Goal: Information Seeking & Learning: Understand process/instructions

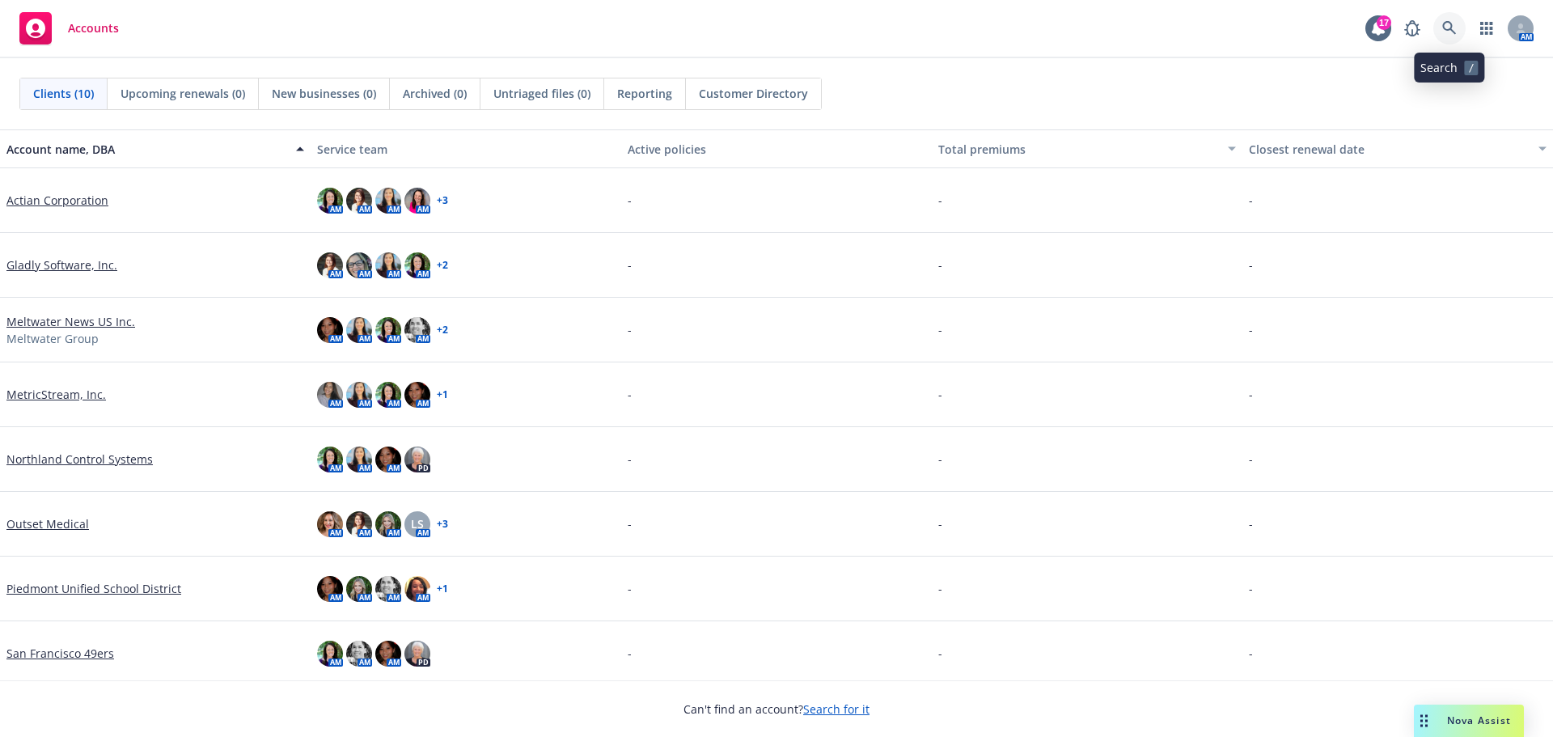
click at [1441, 27] on link at bounding box center [1450, 28] width 32 height 32
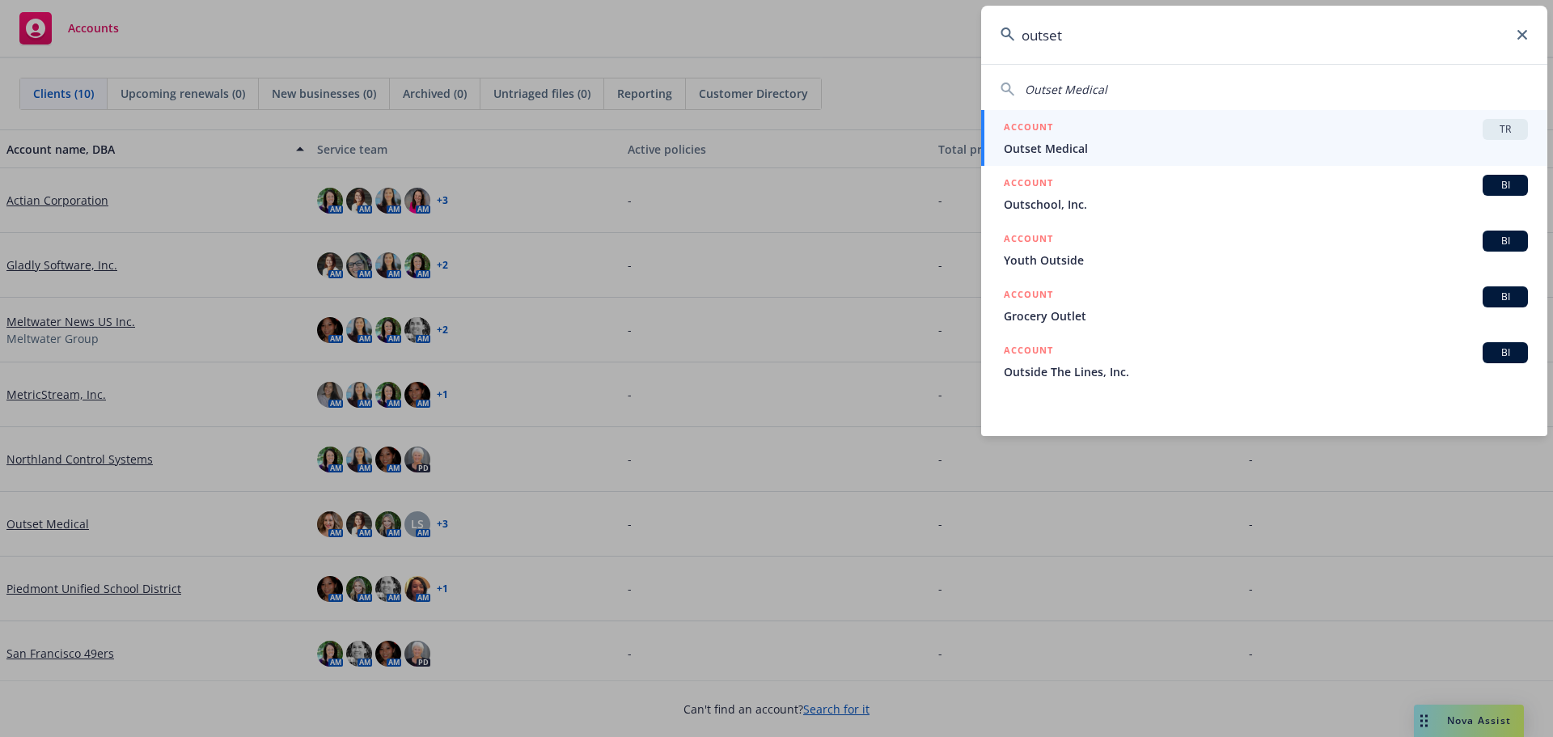
type input "outset"
click at [1516, 129] on span "TR" at bounding box center [1505, 129] width 32 height 15
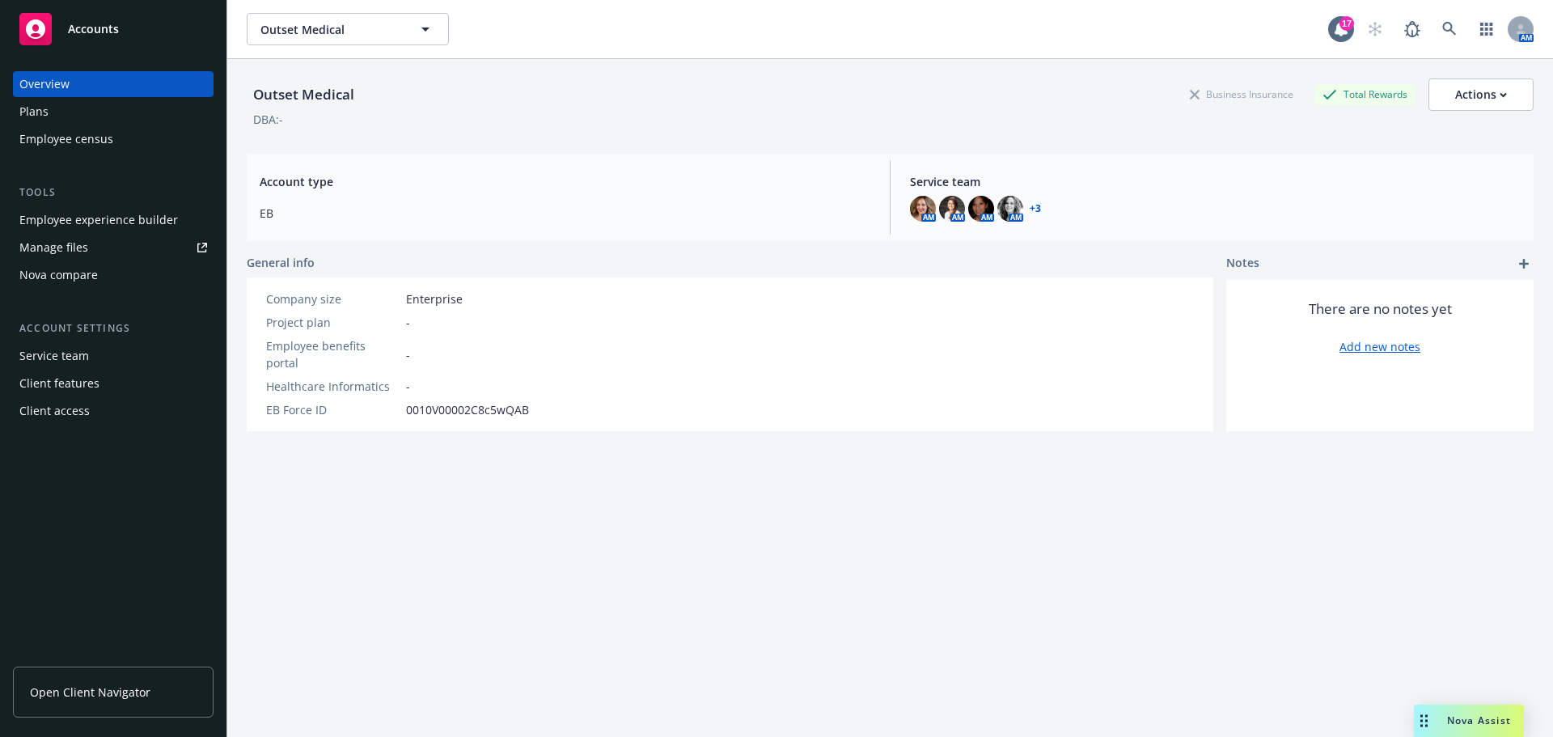
click at [85, 689] on span "Open Client Navigator" at bounding box center [90, 692] width 121 height 17
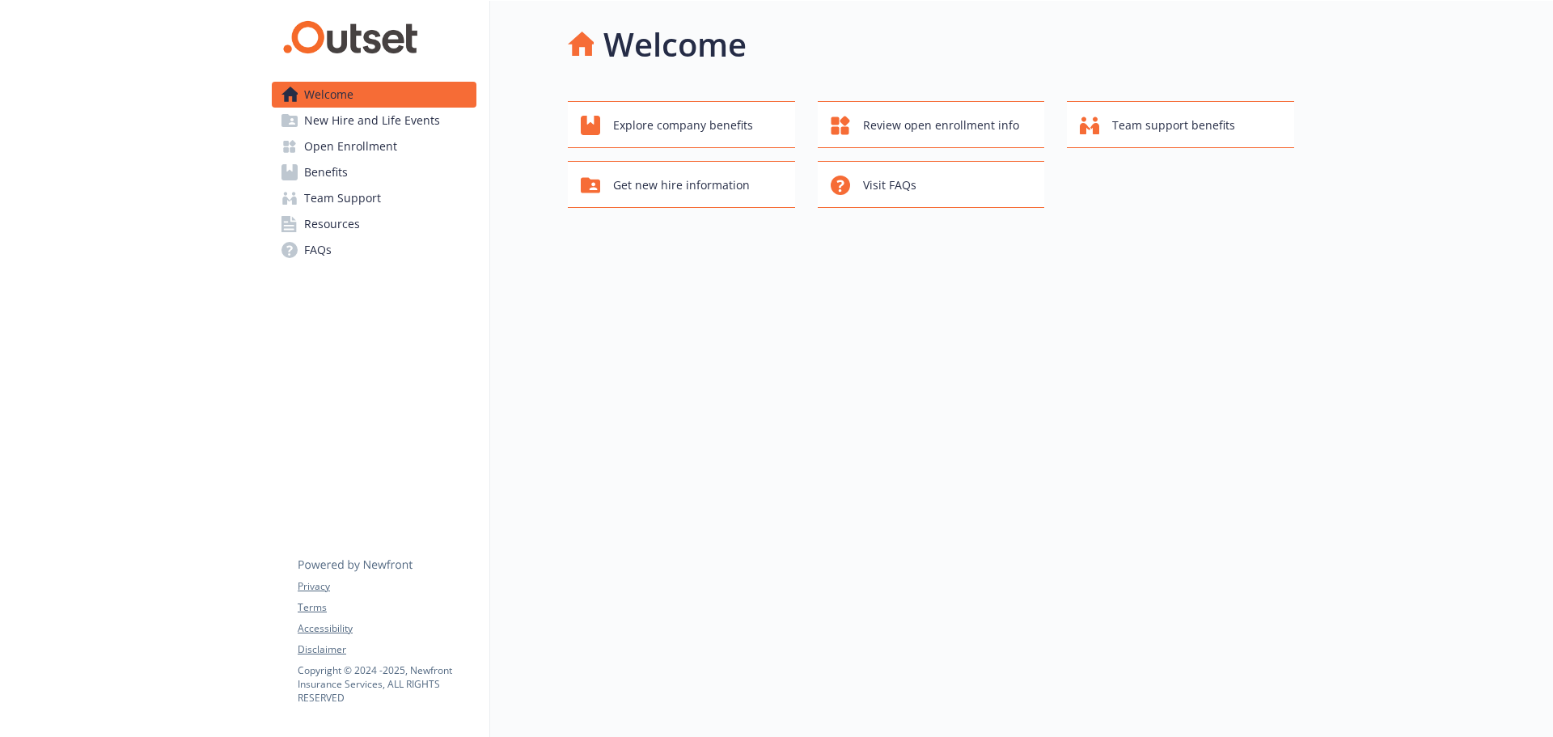
click at [395, 148] on link "Open Enrollment" at bounding box center [374, 146] width 205 height 26
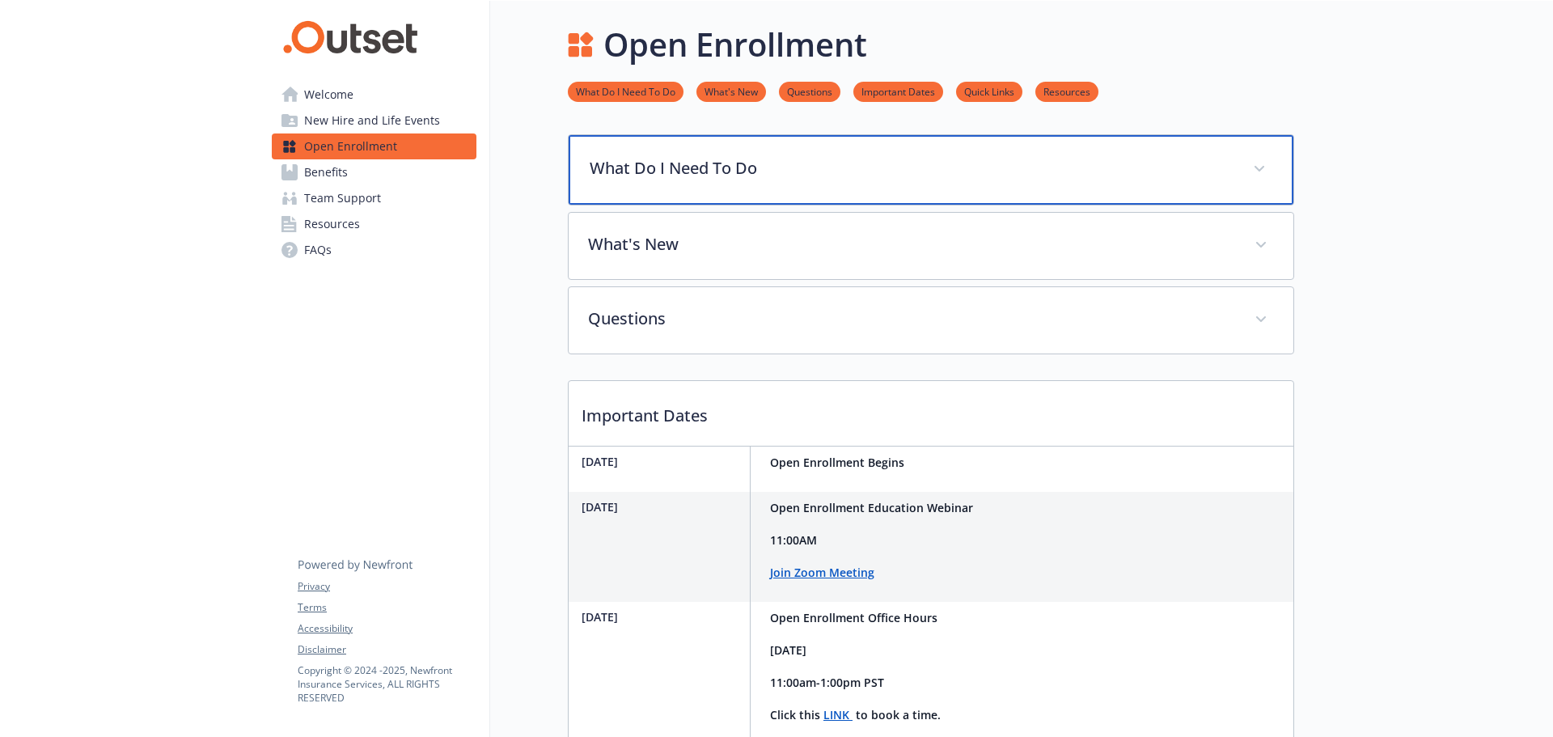
click at [968, 171] on p "What Do I Need To Do" at bounding box center [912, 168] width 644 height 24
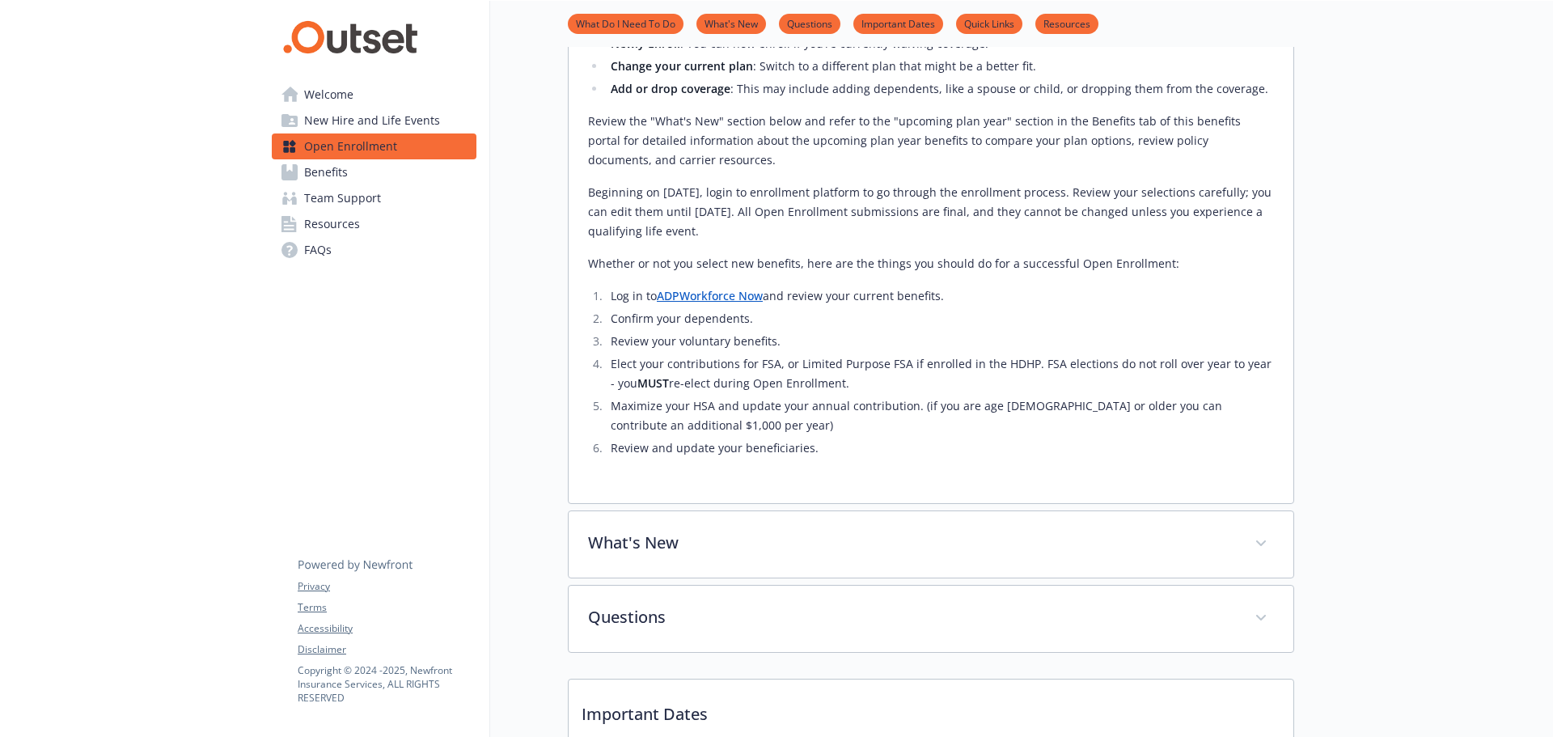
scroll to position [252, 0]
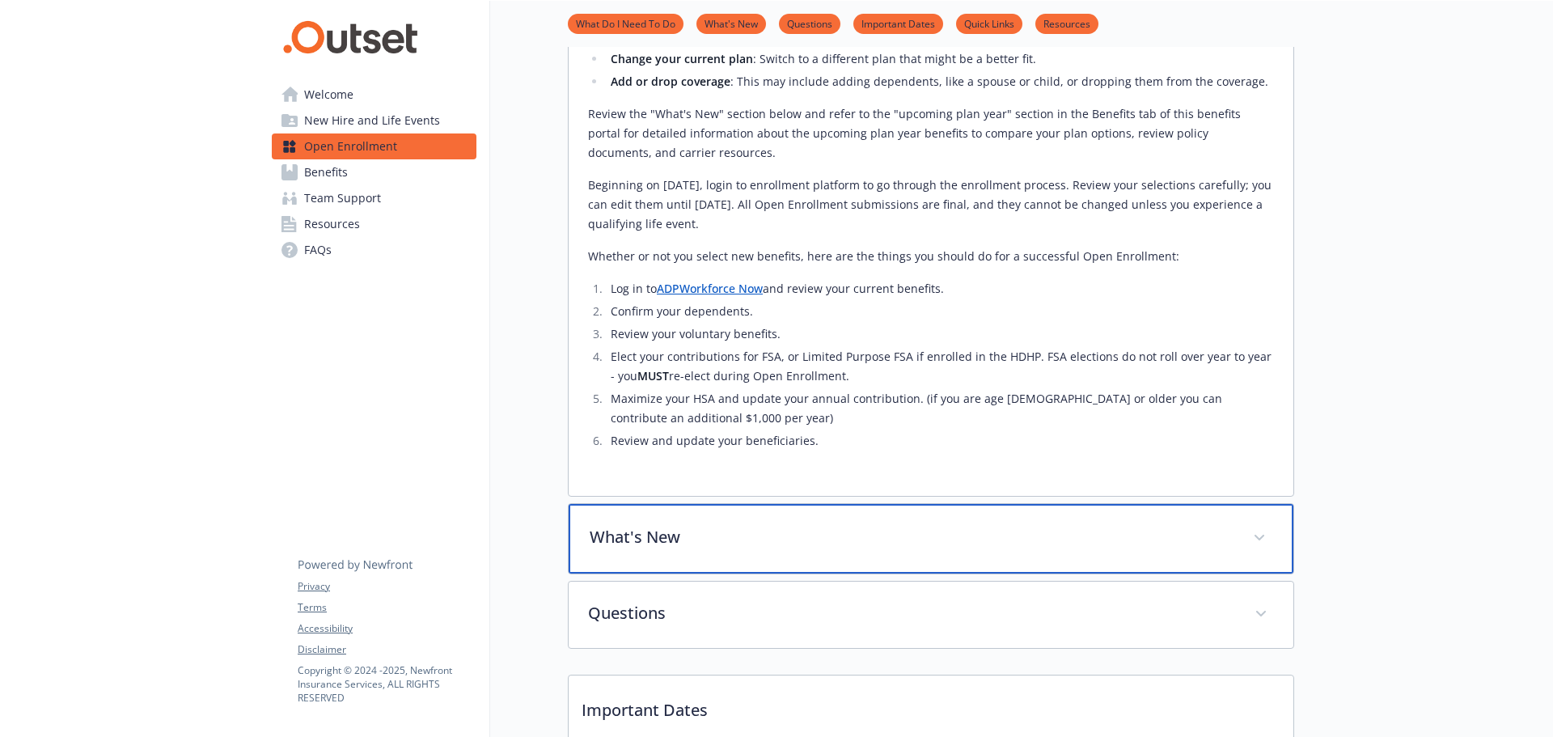
click at [650, 544] on p "What's New" at bounding box center [912, 537] width 644 height 24
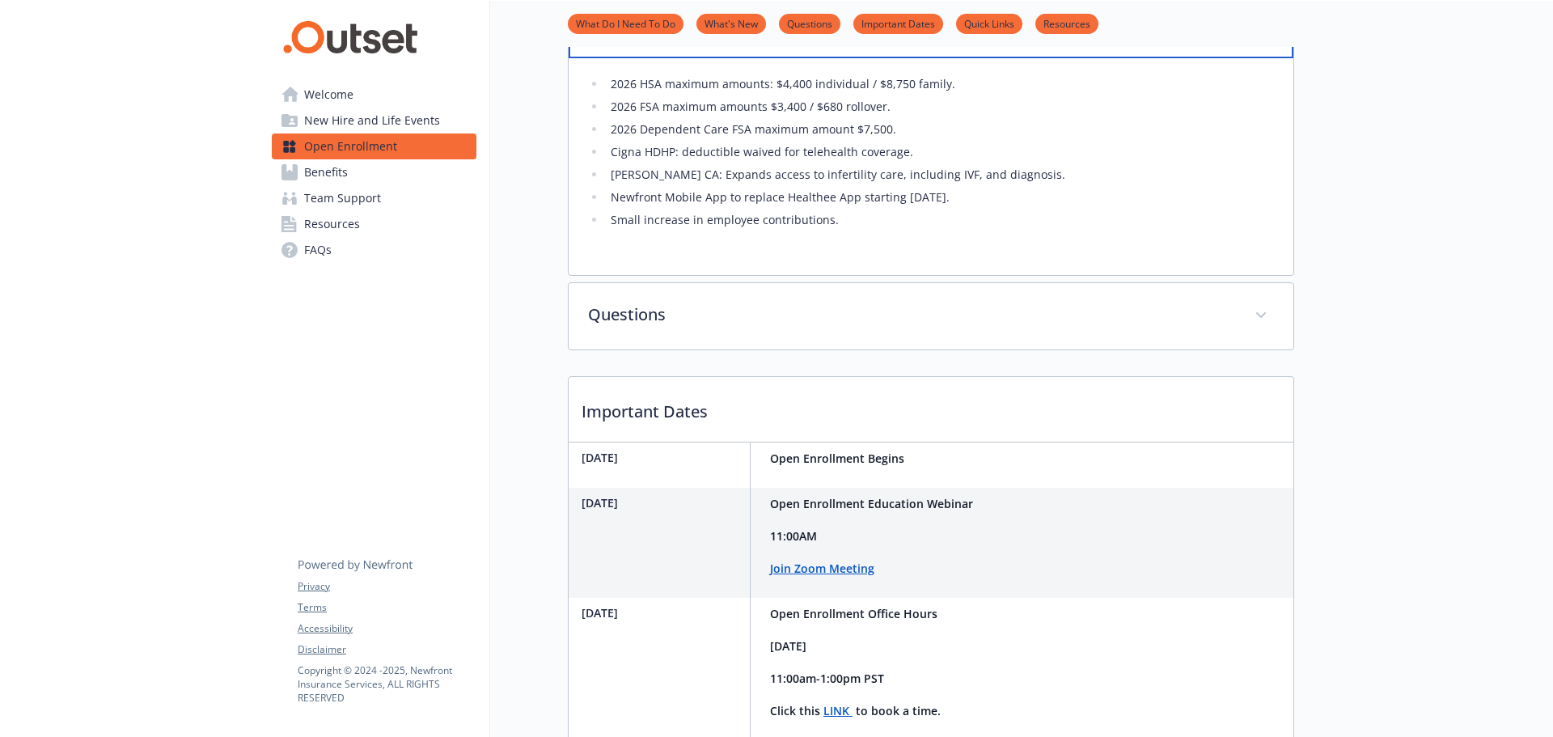
scroll to position [770, 0]
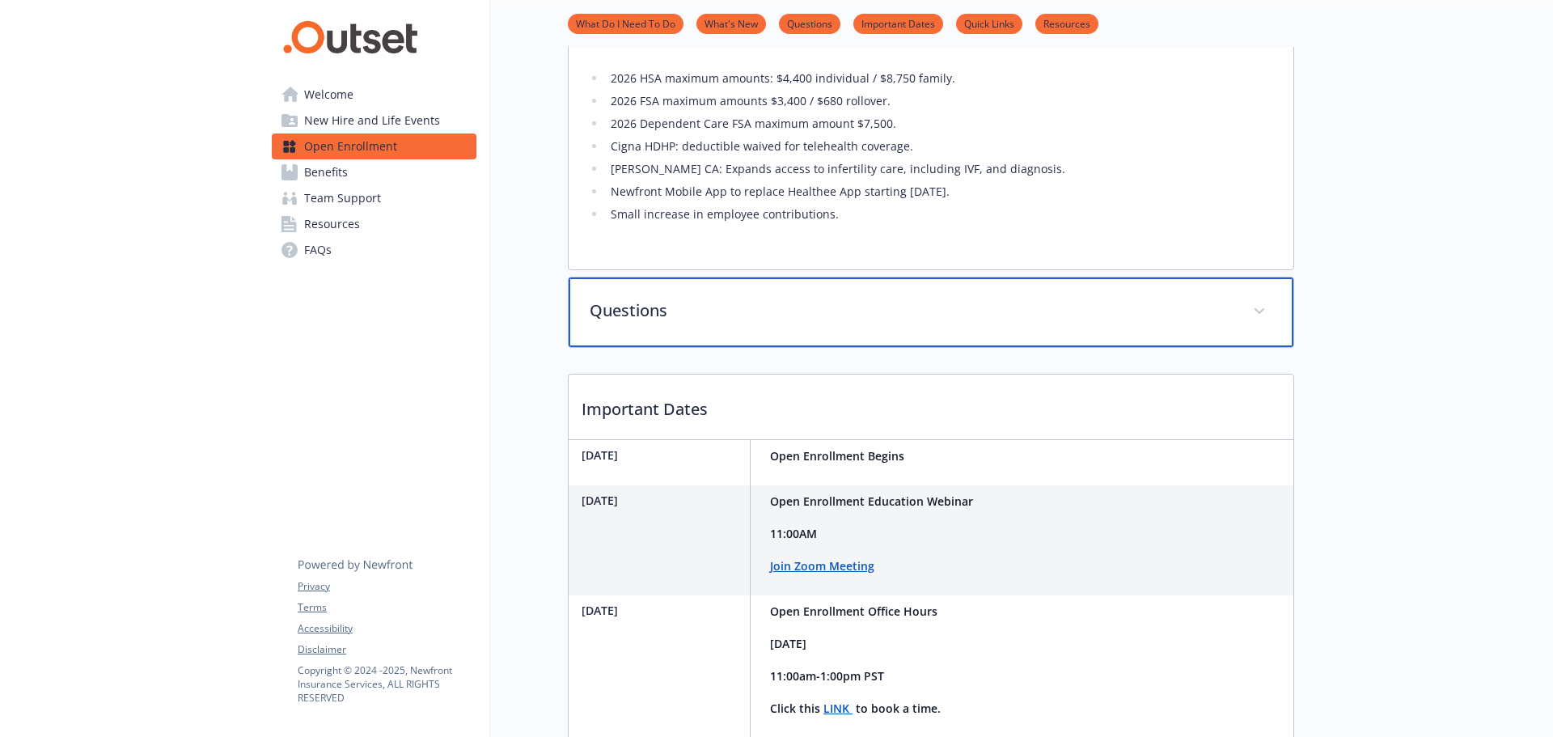
click at [712, 320] on p "Questions" at bounding box center [912, 311] width 644 height 24
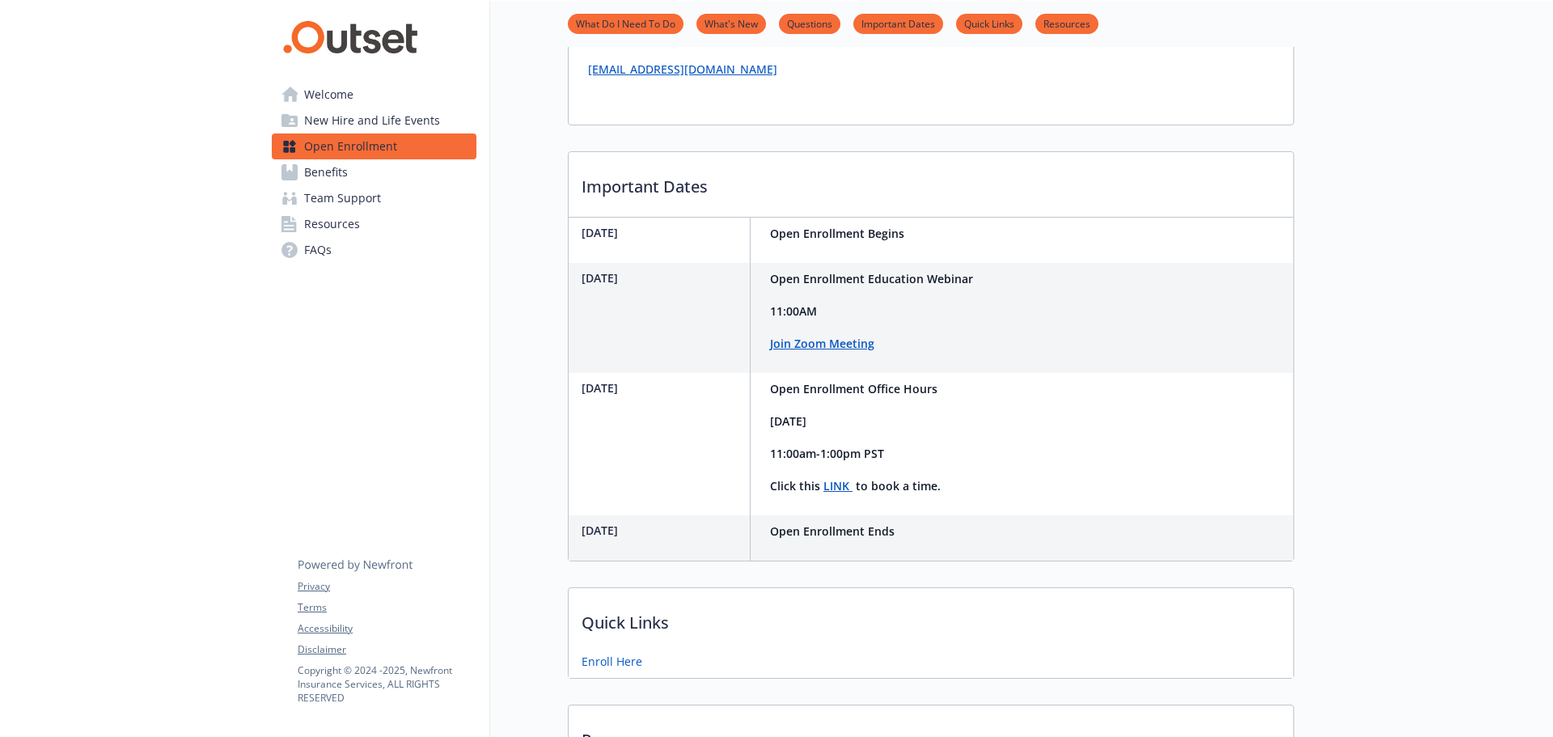
scroll to position [1138, 0]
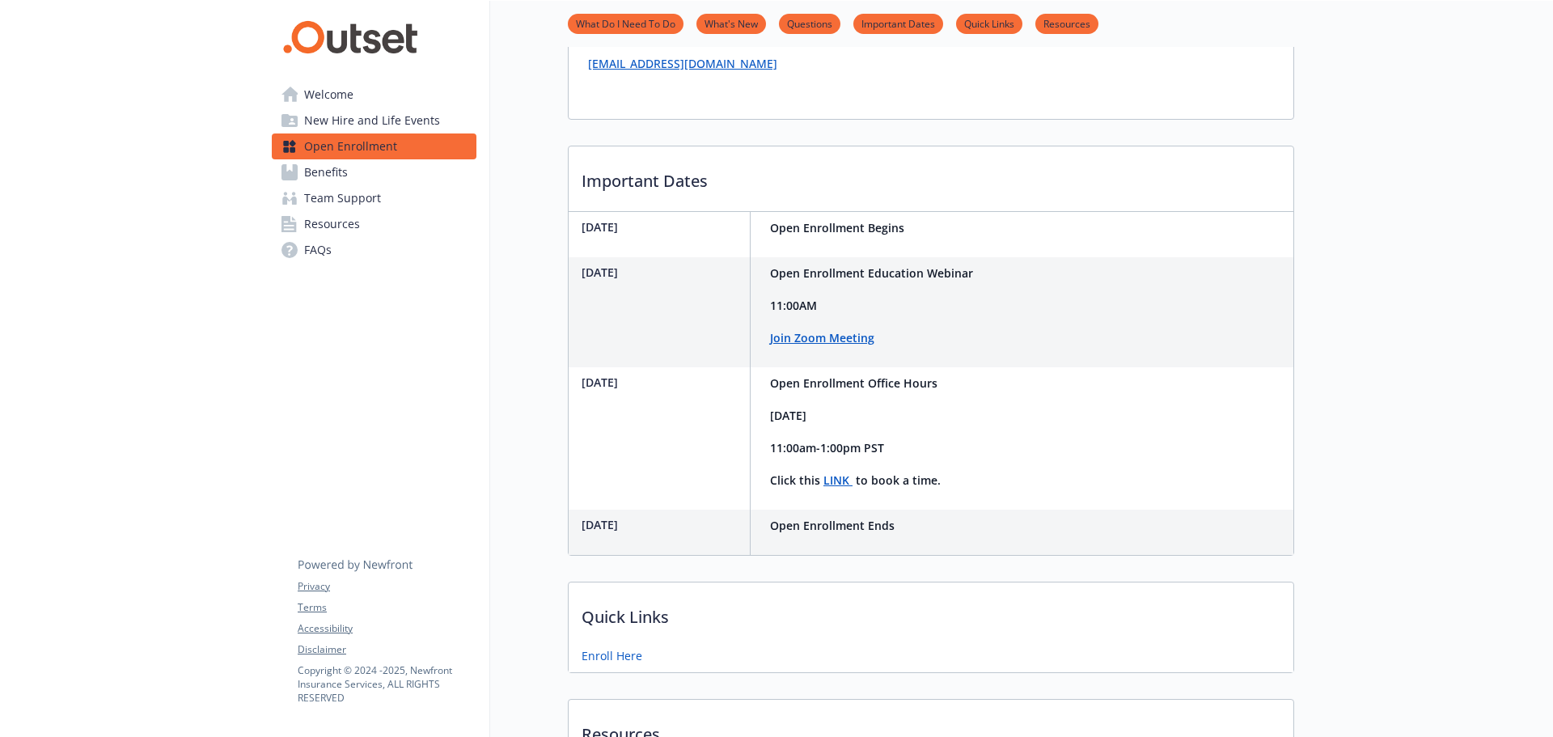
click at [845, 484] on strong "LINK" at bounding box center [837, 479] width 26 height 15
